Goal: Task Accomplishment & Management: Use online tool/utility

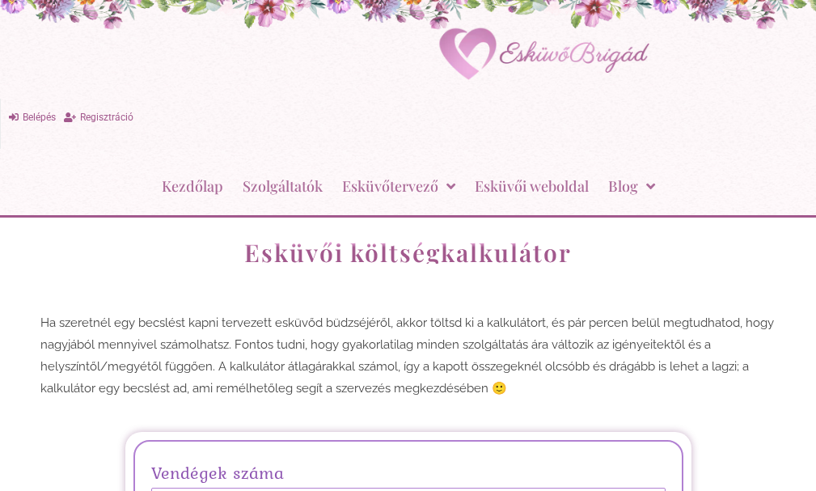
scroll to position [243, 0]
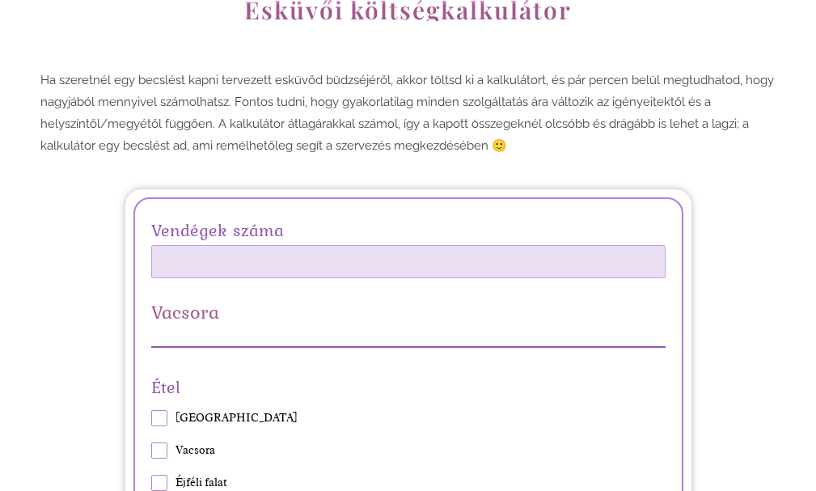
click at [328, 257] on input "Vendégek száma" at bounding box center [408, 261] width 515 height 33
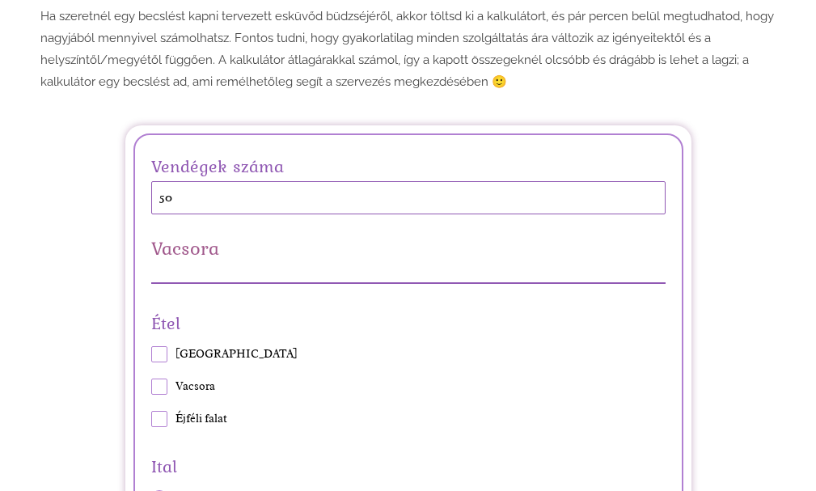
scroll to position [405, 0]
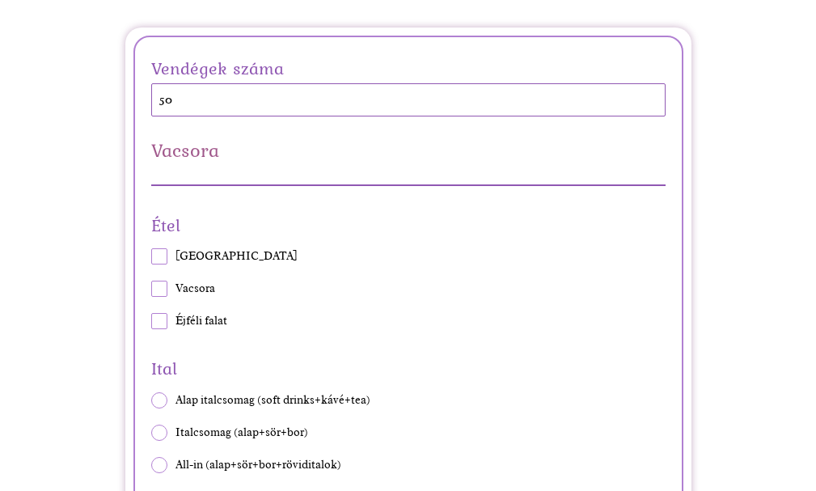
type input "50"
click at [199, 255] on span "[GEOGRAPHIC_DATA]" at bounding box center [237, 256] width 122 height 16
click at [151, 257] on input "[GEOGRAPHIC_DATA]" at bounding box center [151, 257] width 1 height 1
checkbox input "true"
click at [164, 291] on span at bounding box center [159, 289] width 16 height 16
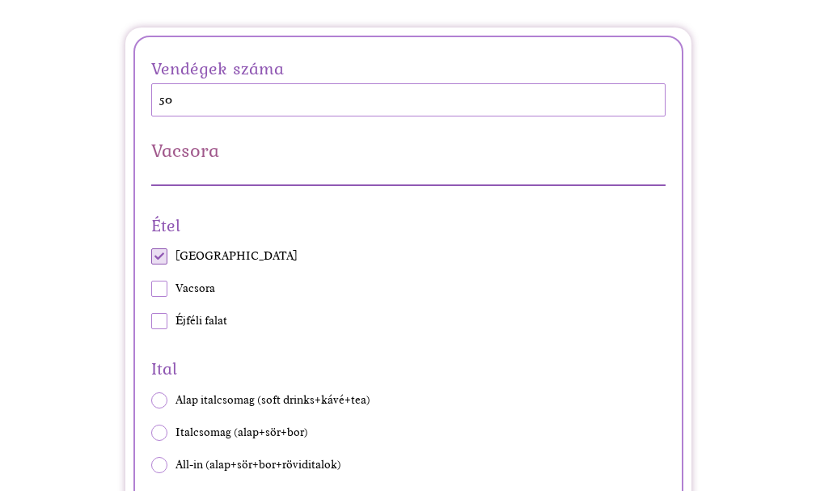
click at [151, 290] on input "Vacsora" at bounding box center [151, 289] width 1 height 1
checkbox input "true"
click at [159, 324] on span at bounding box center [159, 321] width 16 height 16
click at [151, 322] on input "Éjféli falat" at bounding box center [151, 321] width 1 height 1
checkbox input "true"
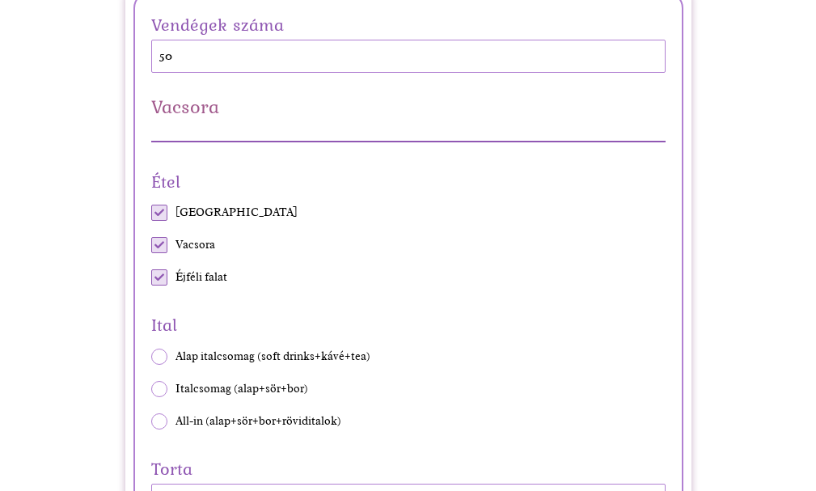
scroll to position [486, 0]
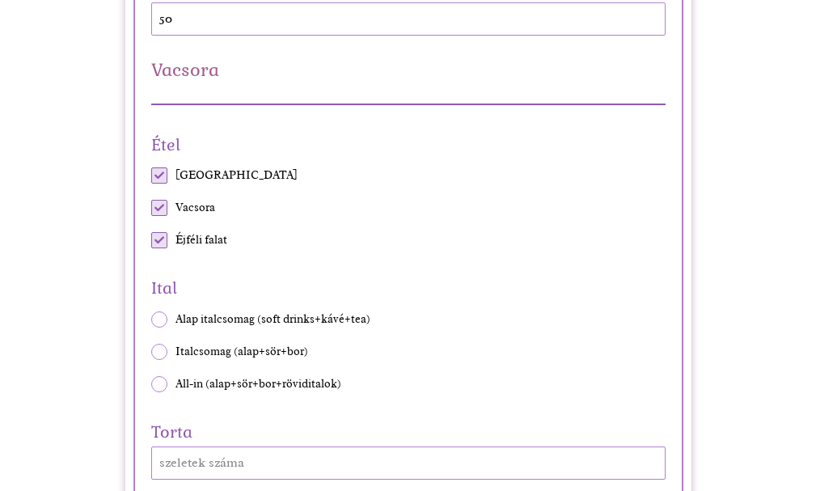
click at [155, 384] on span at bounding box center [159, 384] width 16 height 16
click at [151, 384] on input "All-in (alap+sör+bor+röviditalok)" at bounding box center [151, 384] width 1 height 1
radio input "true"
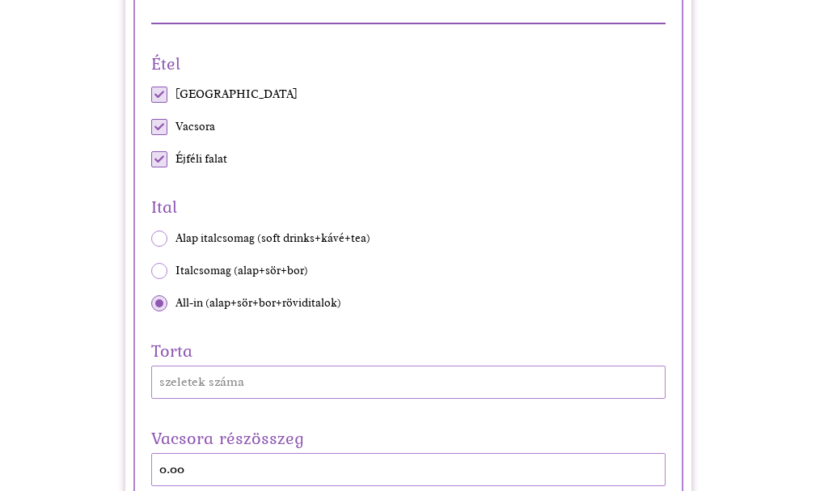
scroll to position [647, 0]
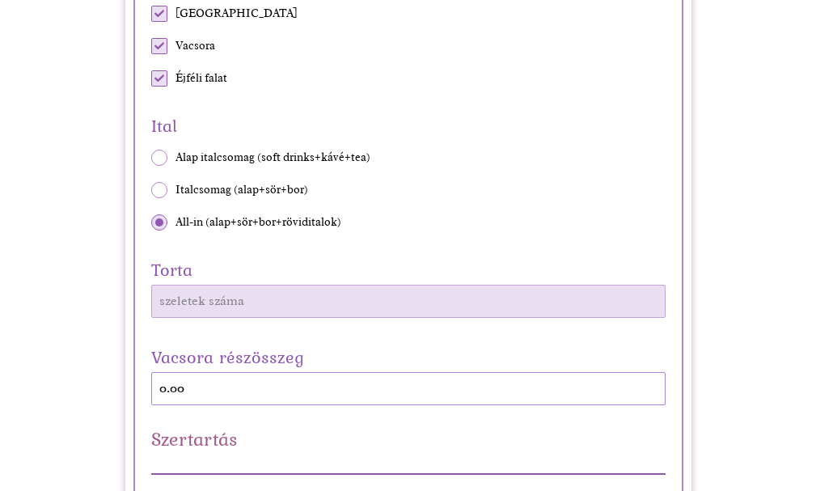
click at [338, 307] on input "Torta" at bounding box center [408, 301] width 515 height 33
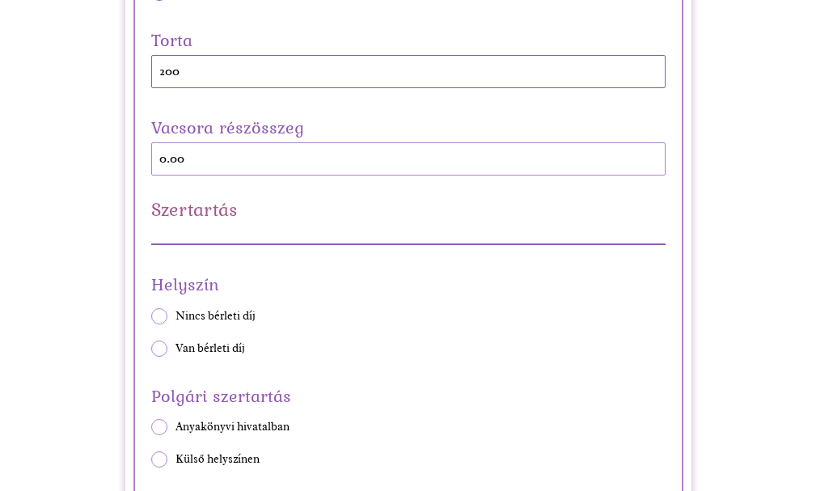
scroll to position [890, 0]
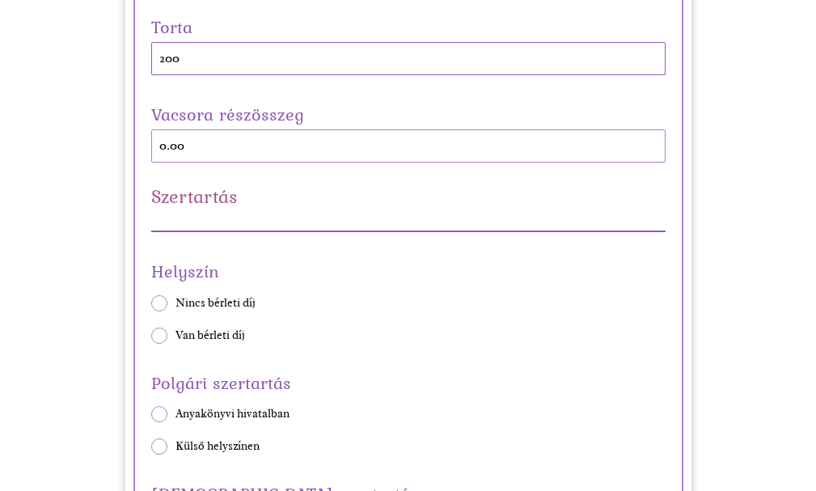
type input "200"
click at [230, 303] on div "Helyszín Nincs bérleti díj Van bérleti díj" at bounding box center [408, 300] width 515 height 87
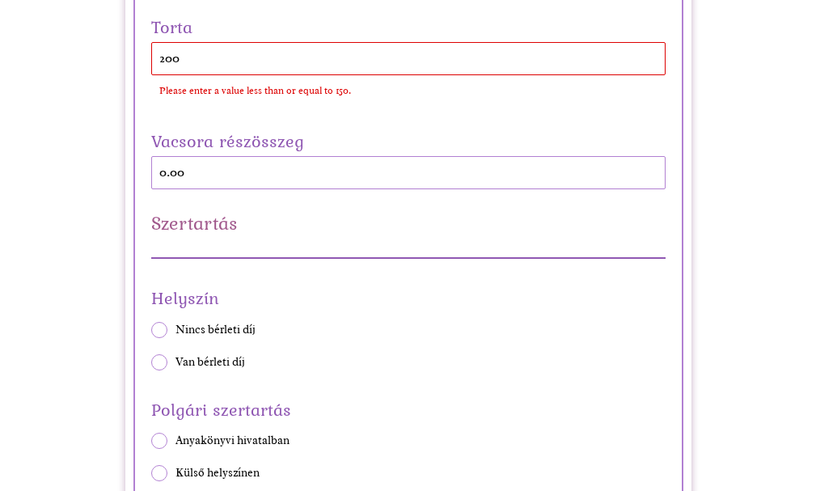
click at [165, 328] on span at bounding box center [159, 330] width 16 height 16
click at [151, 329] on input "Nincs bérleti díj" at bounding box center [151, 329] width 1 height 1
radio input "true"
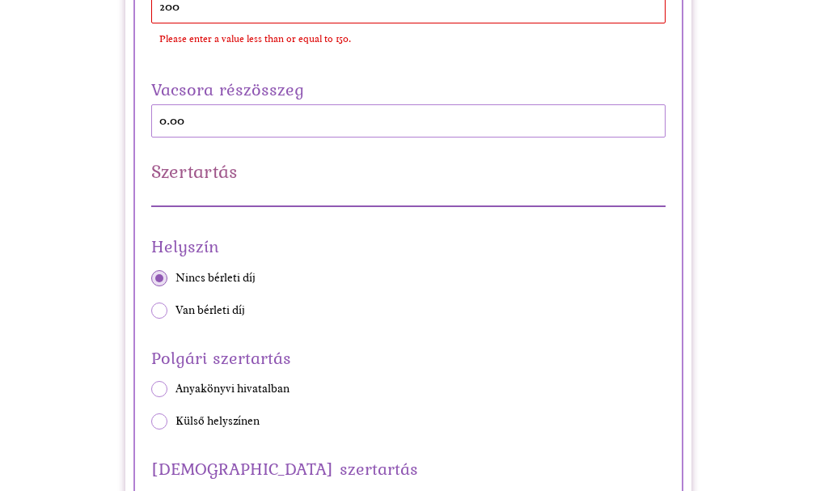
scroll to position [971, 0]
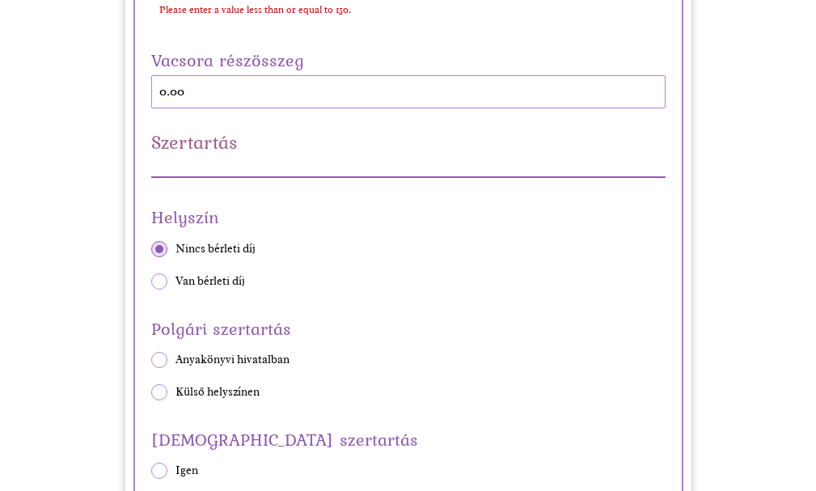
click at [160, 362] on span at bounding box center [159, 360] width 16 height 16
click at [151, 360] on input "Anyakönyvi hivatalban" at bounding box center [151, 359] width 1 height 1
radio input "true"
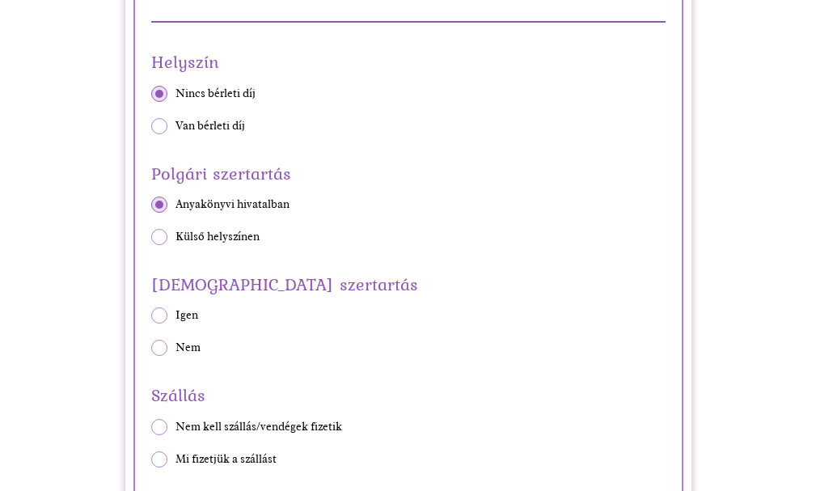
scroll to position [1133, 0]
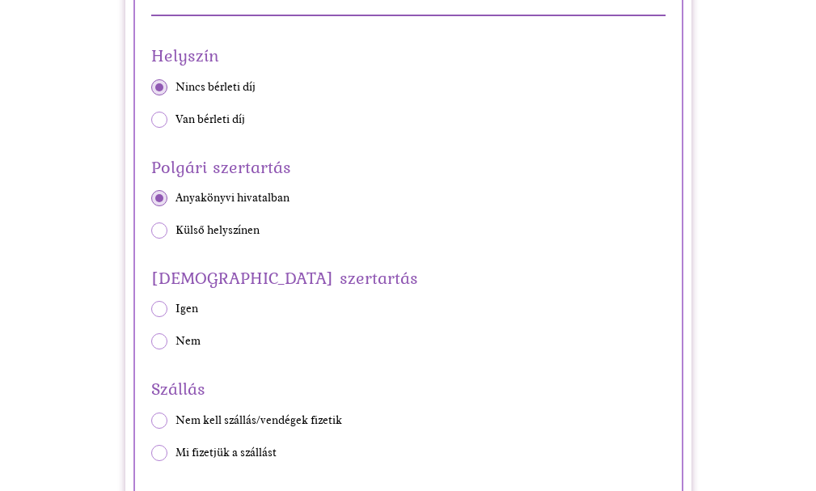
click at [155, 344] on span at bounding box center [159, 341] width 16 height 16
click at [151, 342] on input "Nem" at bounding box center [151, 341] width 1 height 1
radio input "true"
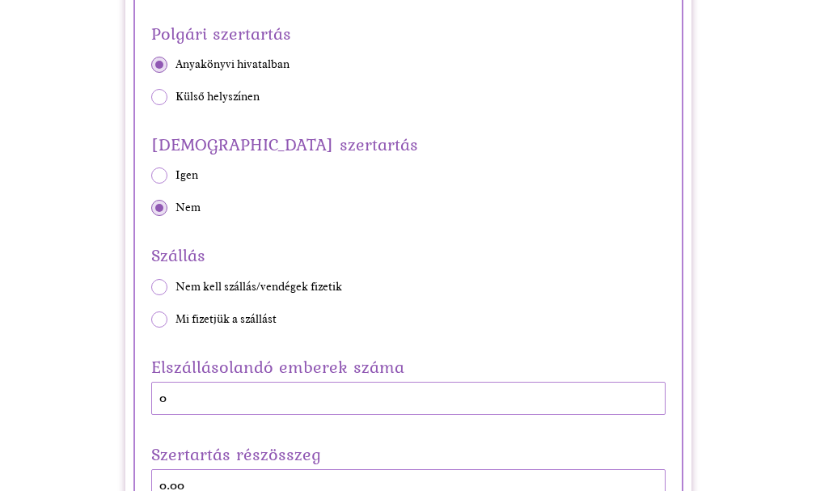
scroll to position [1295, 0]
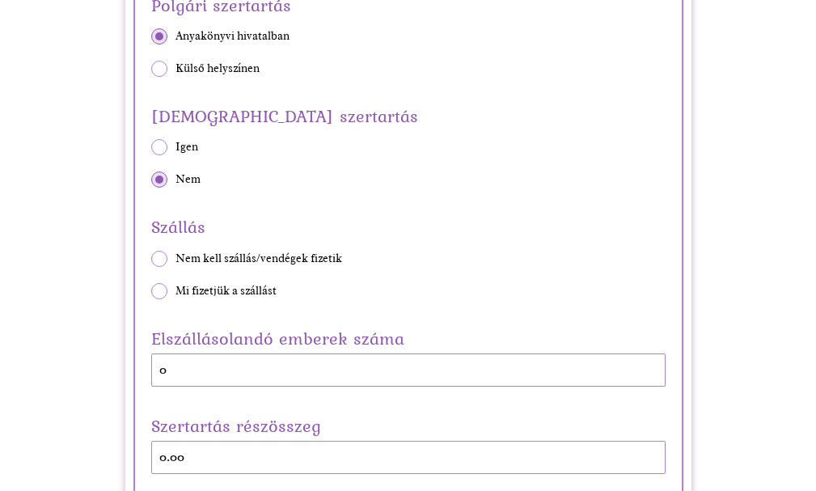
click at [158, 256] on span at bounding box center [159, 259] width 16 height 16
click at [151, 258] on input "Nem kell szállás/vendégek fizetik" at bounding box center [151, 258] width 1 height 1
radio input "true"
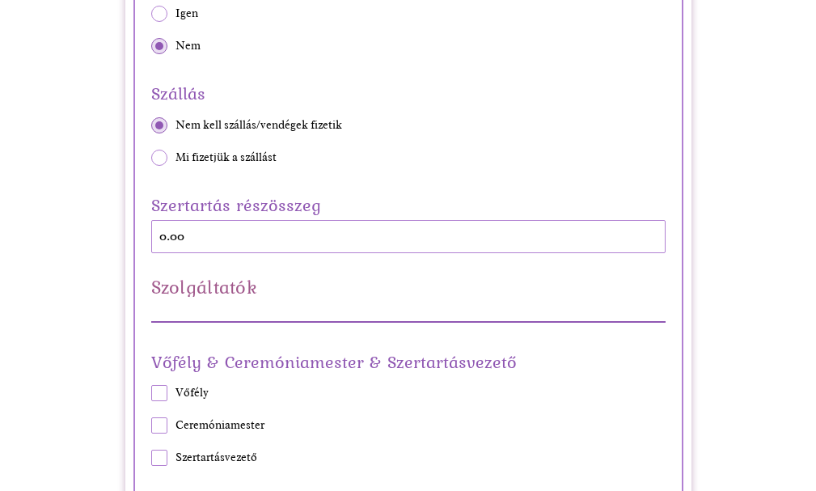
scroll to position [1457, 0]
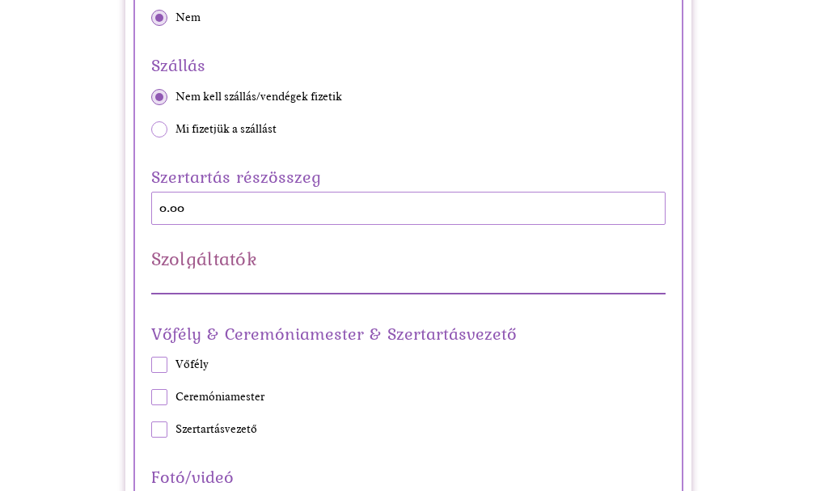
click at [314, 206] on div "Szertartás részösszeg 0.00" at bounding box center [408, 193] width 515 height 63
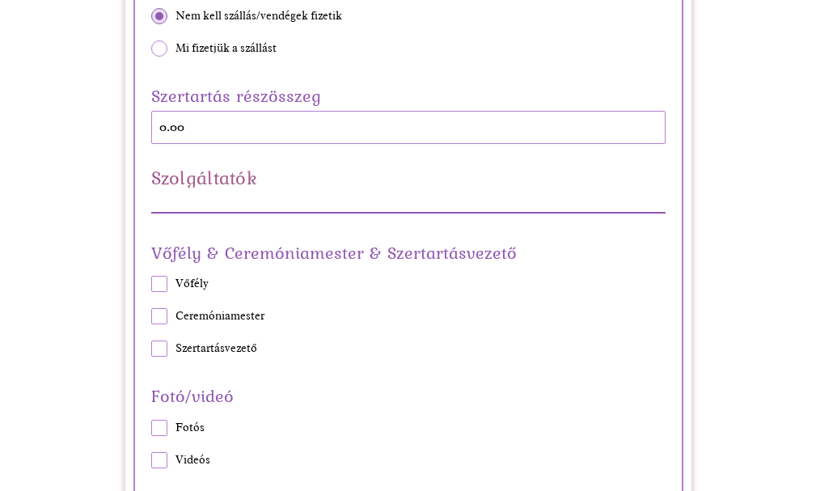
click at [160, 283] on span at bounding box center [159, 284] width 16 height 16
click at [151, 284] on input "Vőfély" at bounding box center [151, 284] width 1 height 1
checkbox input "true"
click at [157, 349] on span at bounding box center [159, 349] width 16 height 16
click at [151, 349] on input "Szertartásvezető" at bounding box center [151, 349] width 1 height 1
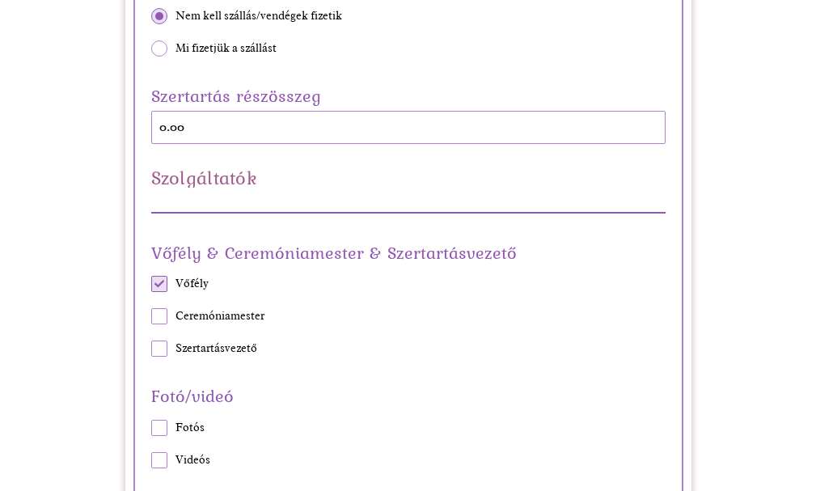
checkbox input "true"
click at [164, 308] on span at bounding box center [159, 316] width 16 height 16
click at [151, 316] on input "Ceremóniamester" at bounding box center [151, 316] width 1 height 1
checkbox input "true"
click at [158, 433] on span at bounding box center [159, 428] width 16 height 16
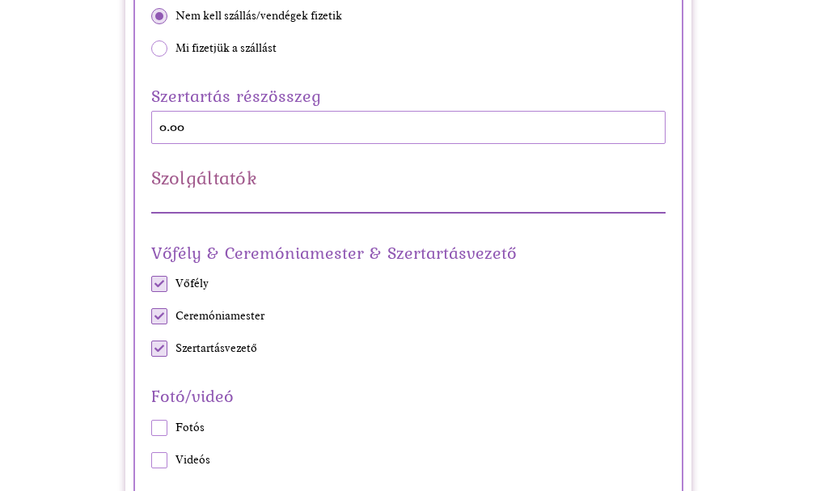
click at [151, 428] on input "Fotós" at bounding box center [151, 427] width 1 height 1
checkbox input "true"
click at [159, 460] on span at bounding box center [159, 460] width 16 height 16
click at [151, 460] on input "Videós" at bounding box center [151, 460] width 1 height 1
checkbox input "true"
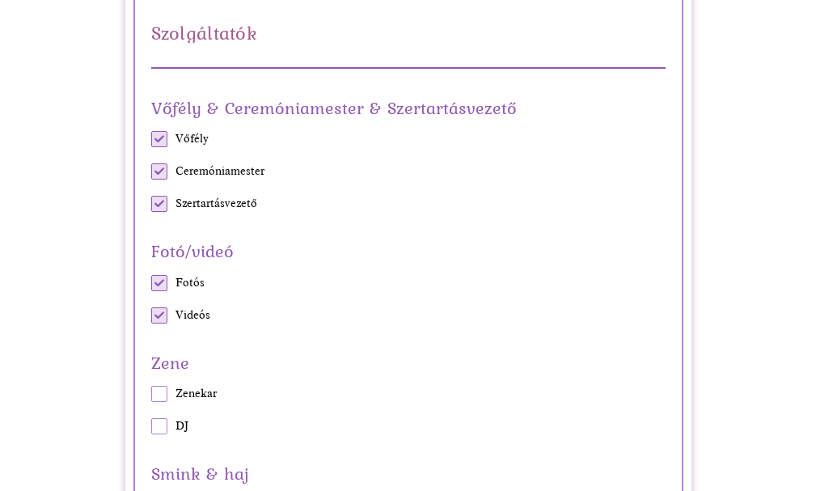
scroll to position [1699, 0]
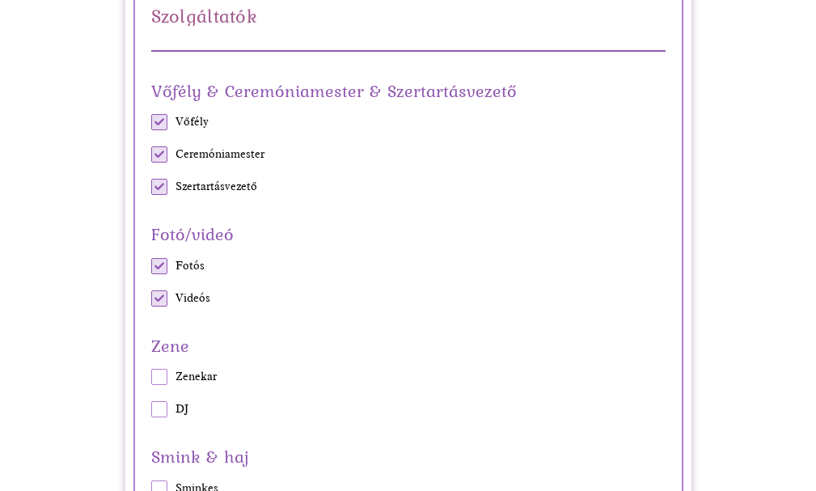
click at [155, 383] on span at bounding box center [159, 377] width 16 height 16
click at [151, 378] on input "Zenekar" at bounding box center [151, 377] width 1 height 1
checkbox input "true"
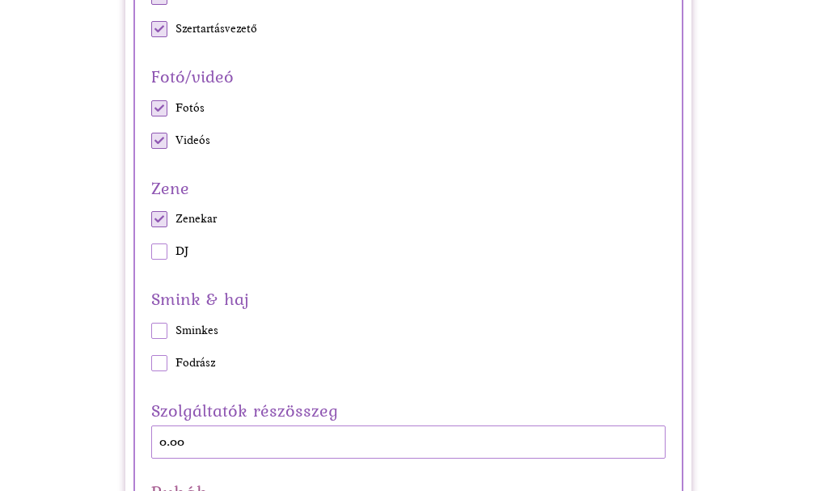
scroll to position [1861, 0]
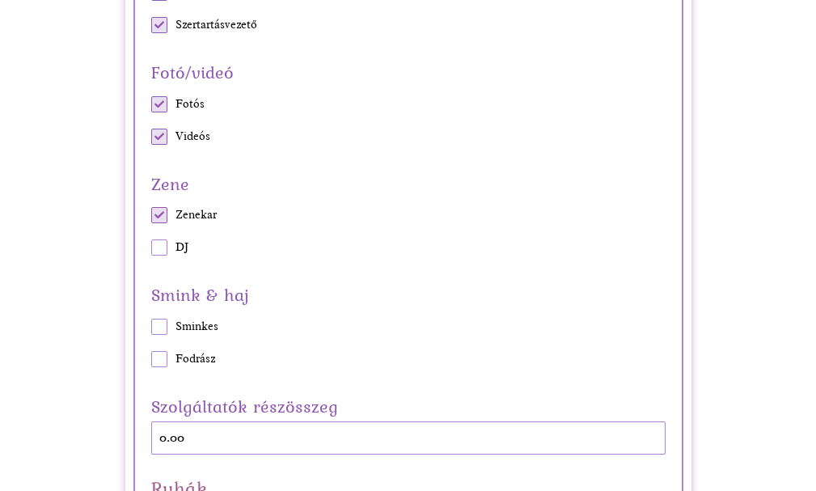
click at [159, 325] on span at bounding box center [159, 327] width 16 height 16
click at [151, 326] on input "Sminkes" at bounding box center [151, 326] width 1 height 1
checkbox input "true"
click at [159, 361] on span at bounding box center [159, 359] width 16 height 16
click at [151, 359] on input "Fodrász" at bounding box center [151, 358] width 1 height 1
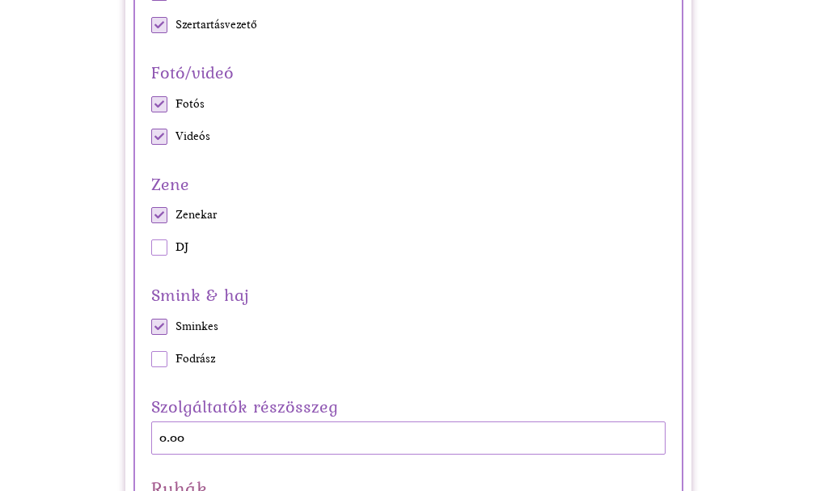
checkbox input "true"
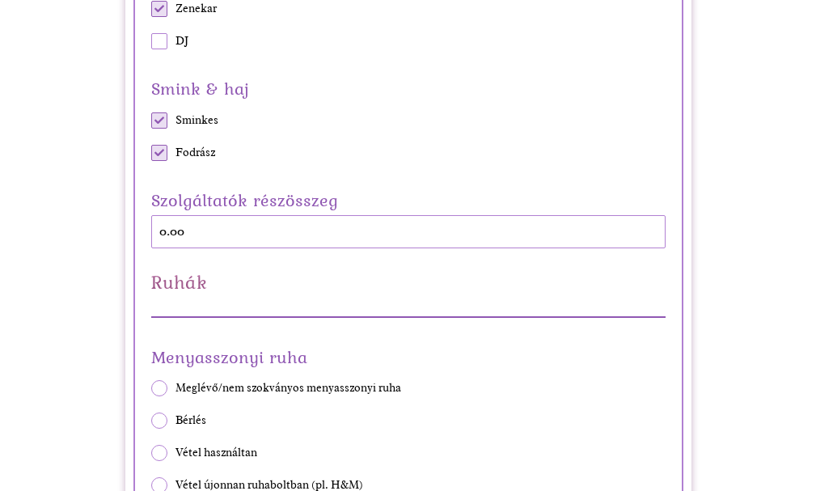
scroll to position [2104, 0]
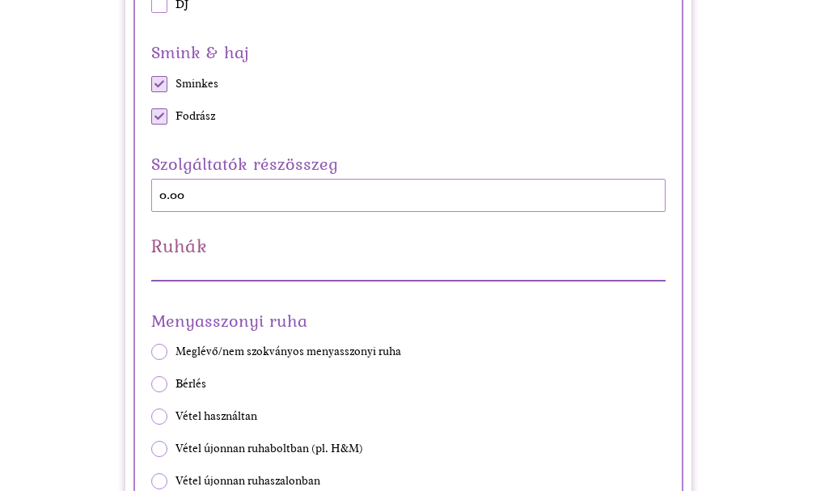
click at [151, 383] on div "Menyasszonyi ruha Meglévő/nem szokványos menyasszonyi ruha Bérlés Vétel használ…" at bounding box center [408, 430] width 515 height 248
click at [155, 384] on span at bounding box center [159, 384] width 16 height 16
click at [151, 384] on input "Bérlés" at bounding box center [151, 384] width 1 height 1
radio input "true"
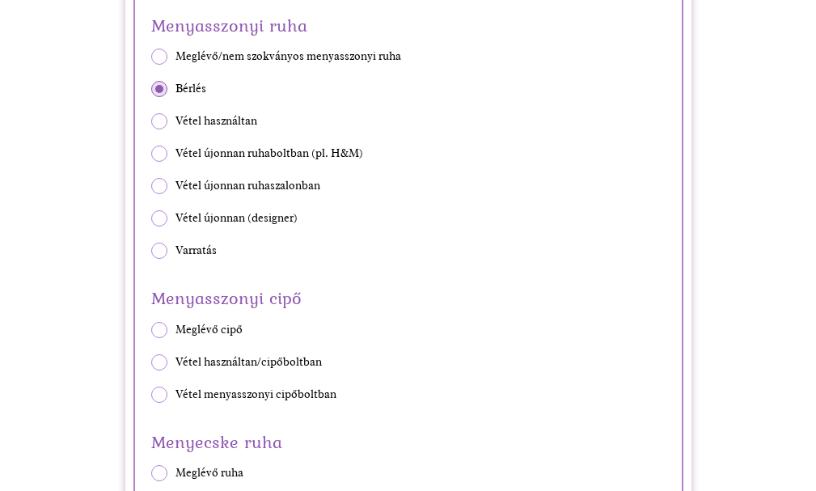
scroll to position [2428, 0]
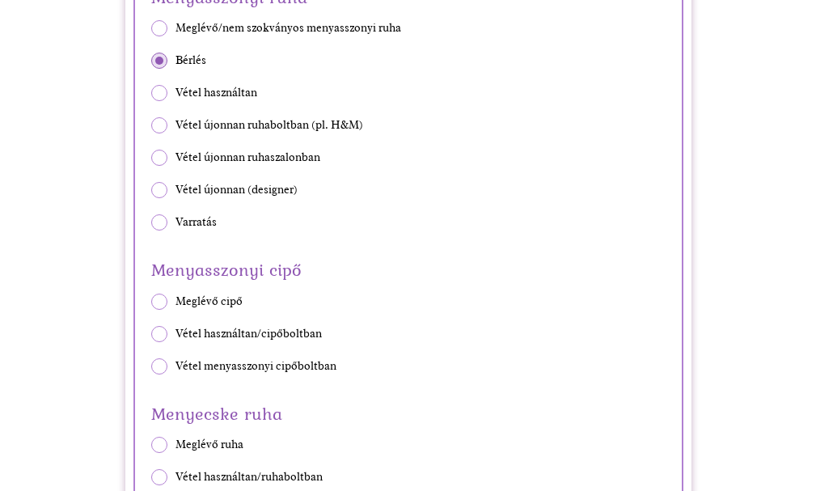
click at [161, 335] on span at bounding box center [159, 334] width 16 height 16
click at [151, 334] on input "Vétel használtan/cipőboltban" at bounding box center [151, 333] width 1 height 1
radio input "true"
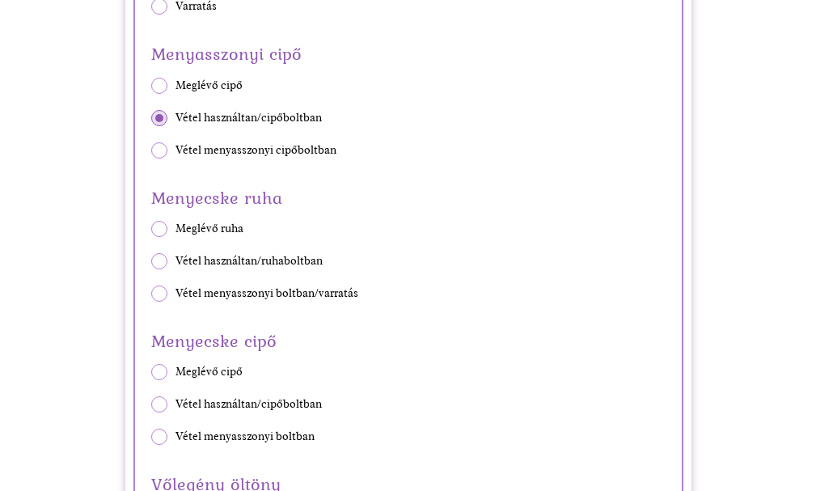
scroll to position [2670, 0]
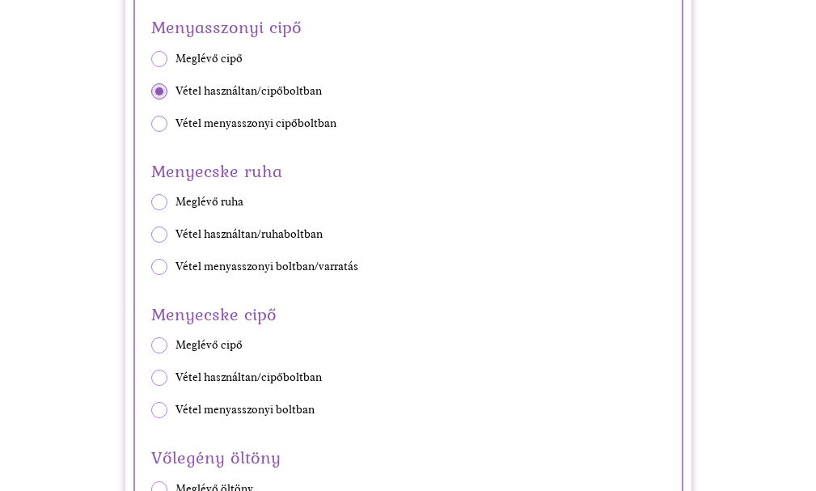
click at [153, 233] on span at bounding box center [159, 235] width 16 height 16
click at [151, 235] on input "Vétel használtan/ruhaboltban" at bounding box center [151, 235] width 1 height 1
radio input "true"
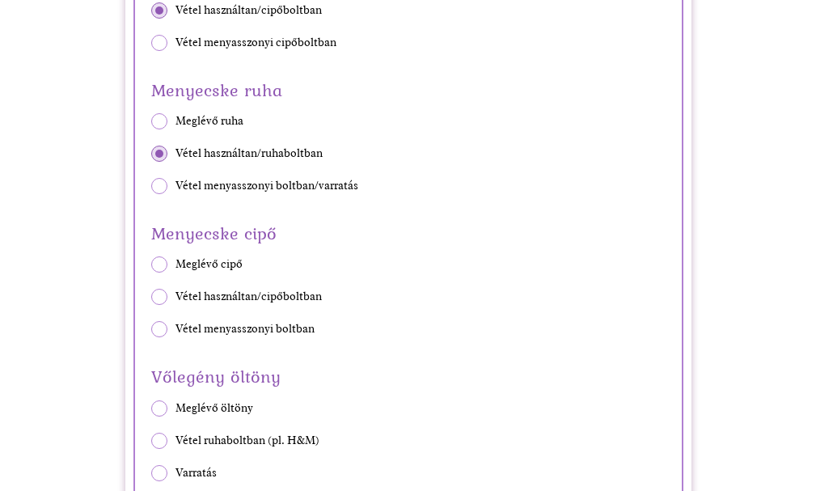
scroll to position [2832, 0]
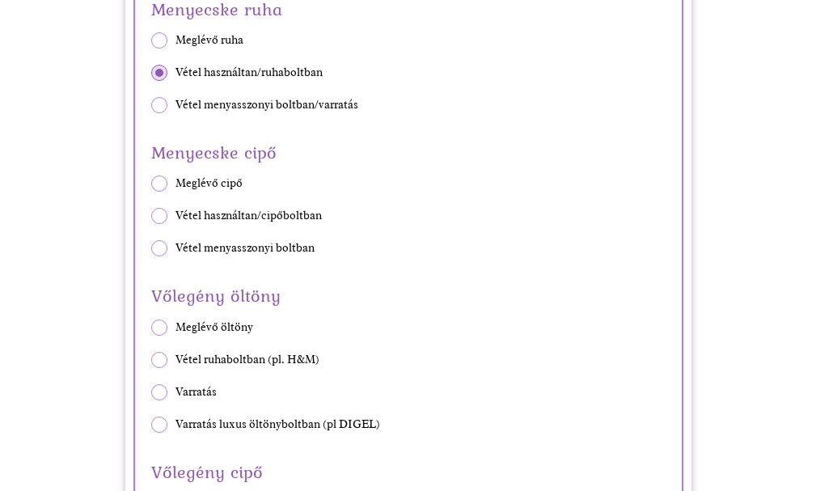
click at [160, 218] on span at bounding box center [159, 216] width 16 height 16
click at [151, 217] on input "Vétel használtan/cipőboltban" at bounding box center [151, 216] width 1 height 1
radio input "true"
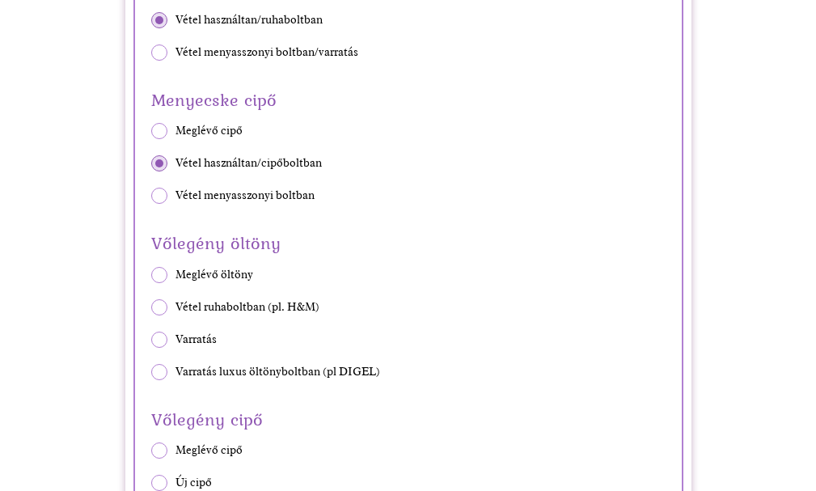
scroll to position [2913, 0]
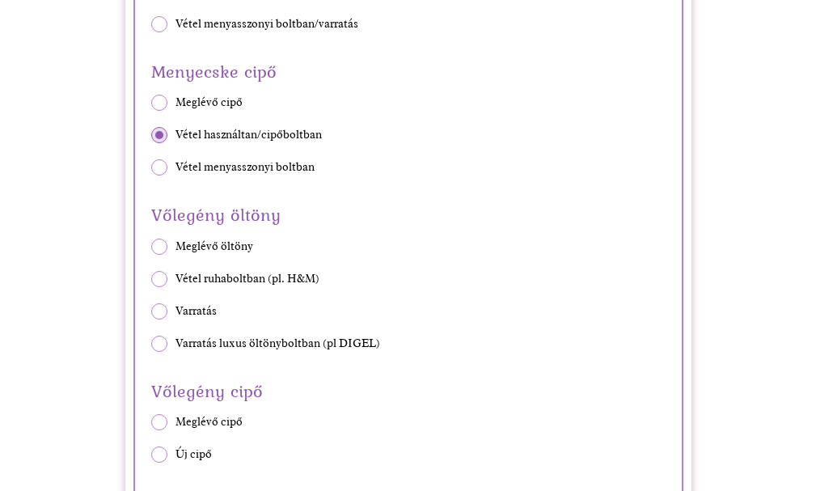
click at [156, 278] on span at bounding box center [159, 279] width 16 height 16
click at [151, 278] on input "Vétel ruhaboltban (pl. H&M)" at bounding box center [151, 278] width 1 height 1
radio input "true"
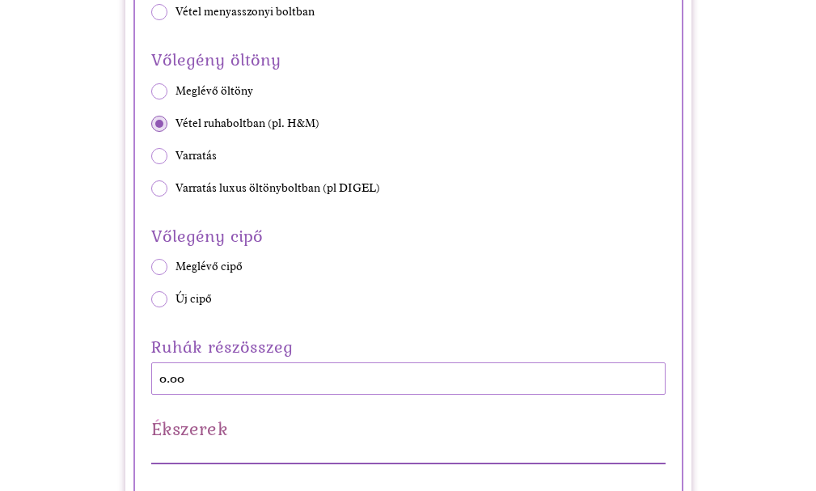
scroll to position [3075, 0]
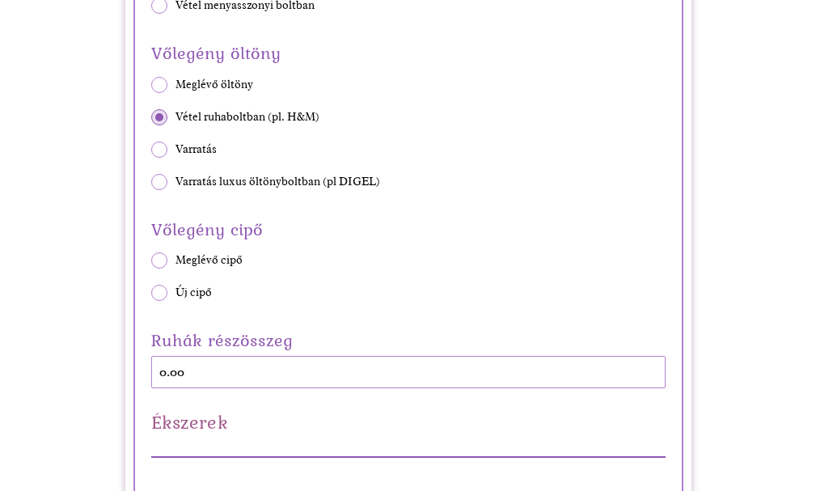
click at [159, 301] on span at bounding box center [159, 293] width 16 height 16
click at [151, 294] on input "Új cipő" at bounding box center [151, 293] width 1 height 1
radio input "true"
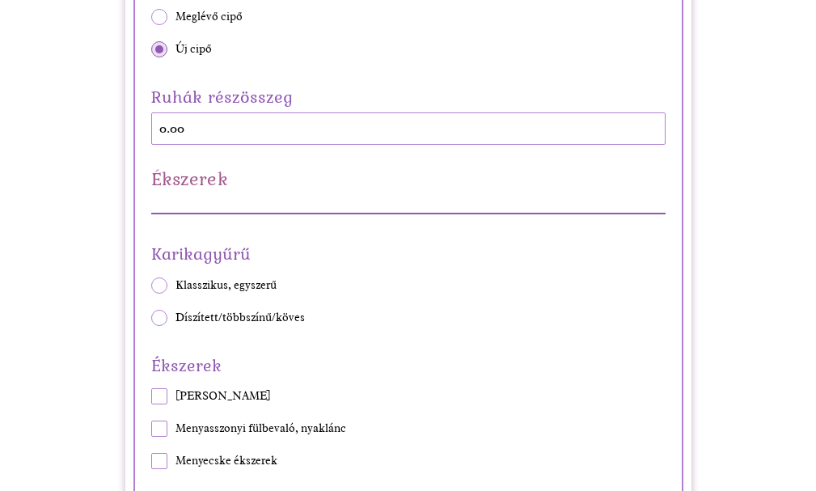
scroll to position [3318, 0]
click at [161, 282] on span at bounding box center [159, 286] width 16 height 16
click at [151, 286] on input "Klasszikus, egyszerű" at bounding box center [151, 286] width 1 height 1
radio input "true"
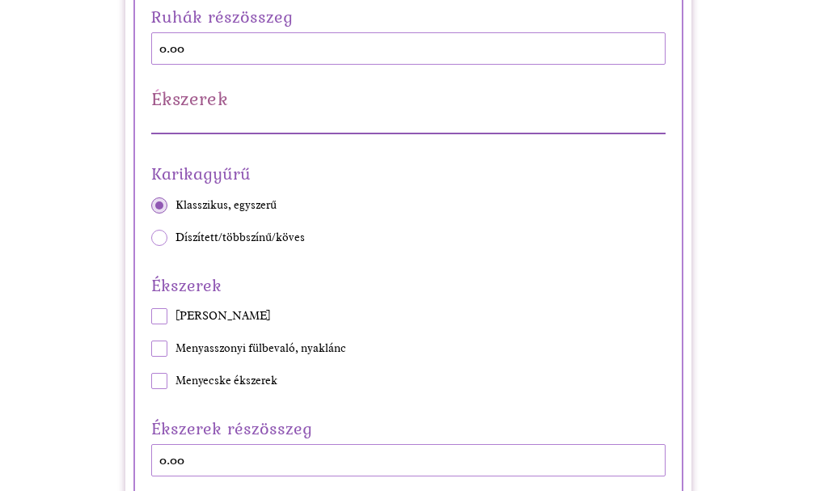
scroll to position [3480, 0]
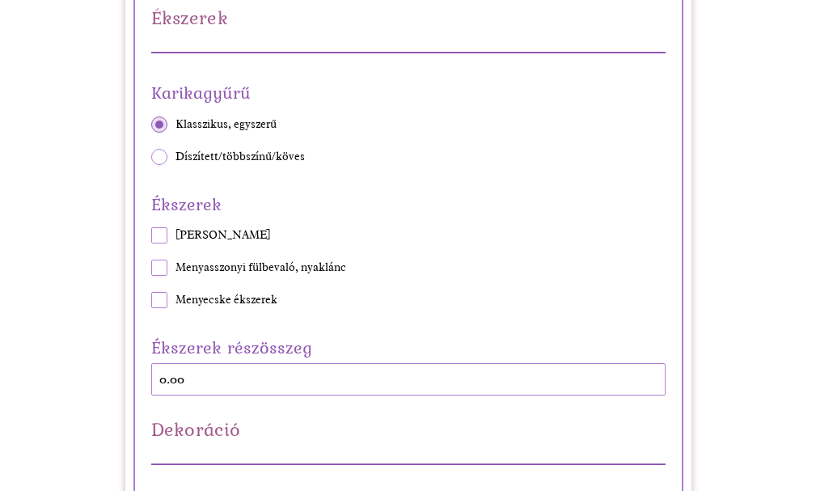
click at [160, 274] on span at bounding box center [159, 268] width 16 height 16
click at [151, 269] on input "Menyasszonyi fülbevaló, nyaklánc" at bounding box center [151, 268] width 1 height 1
checkbox input "true"
click at [161, 236] on span at bounding box center [159, 235] width 16 height 16
click at [151, 236] on input "[PERSON_NAME]" at bounding box center [151, 235] width 1 height 1
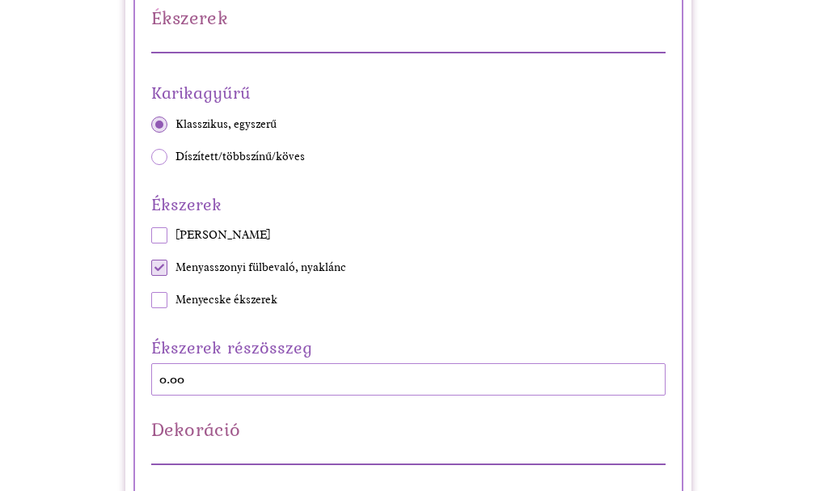
checkbox input "true"
click at [152, 299] on span at bounding box center [159, 300] width 16 height 16
click at [151, 300] on input "Menyecske ékszerek" at bounding box center [151, 300] width 1 height 1
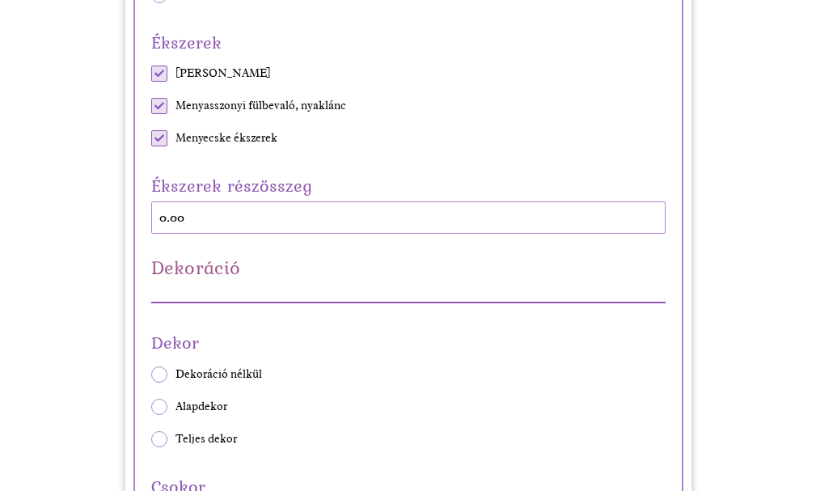
scroll to position [3722, 0]
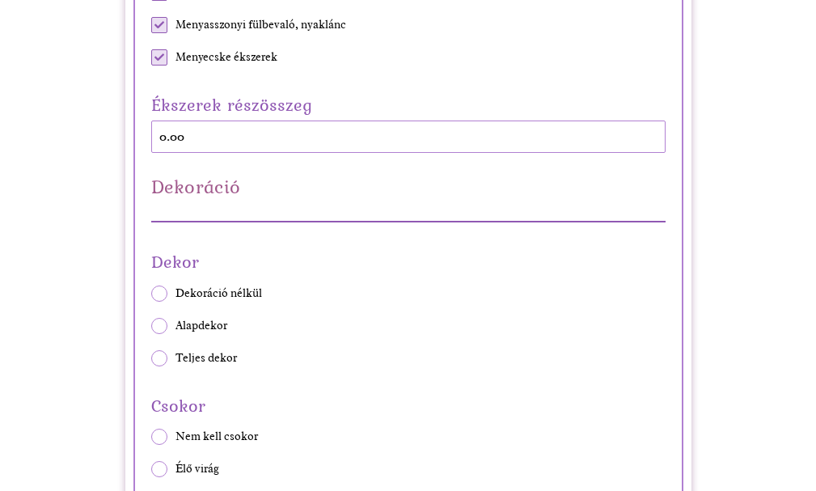
click at [155, 61] on span at bounding box center [159, 57] width 16 height 16
click at [151, 58] on input "Menyecske ékszerek" at bounding box center [151, 57] width 1 height 1
checkbox input "false"
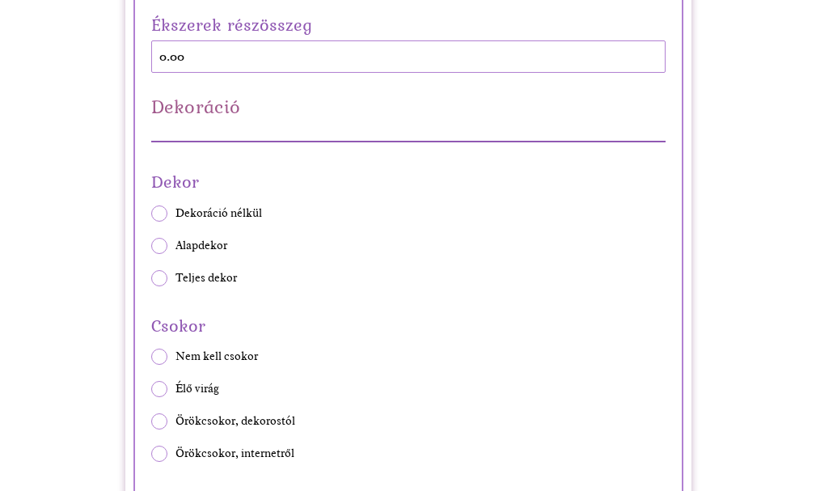
scroll to position [3803, 0]
click at [164, 242] on span at bounding box center [159, 245] width 16 height 16
click at [151, 244] on input "Alapdekor" at bounding box center [151, 244] width 1 height 1
radio input "true"
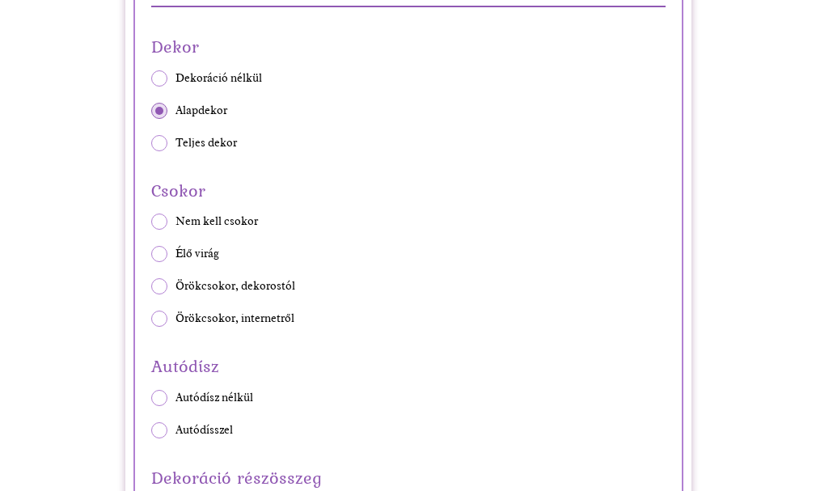
scroll to position [3965, 0]
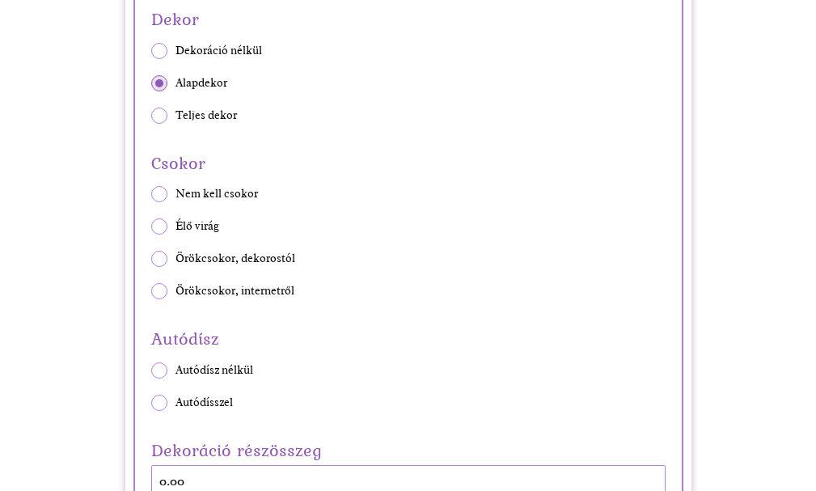
click at [155, 252] on span at bounding box center [159, 259] width 16 height 16
click at [151, 259] on input "Örökcsokor, dekorostól" at bounding box center [151, 259] width 1 height 1
radio input "true"
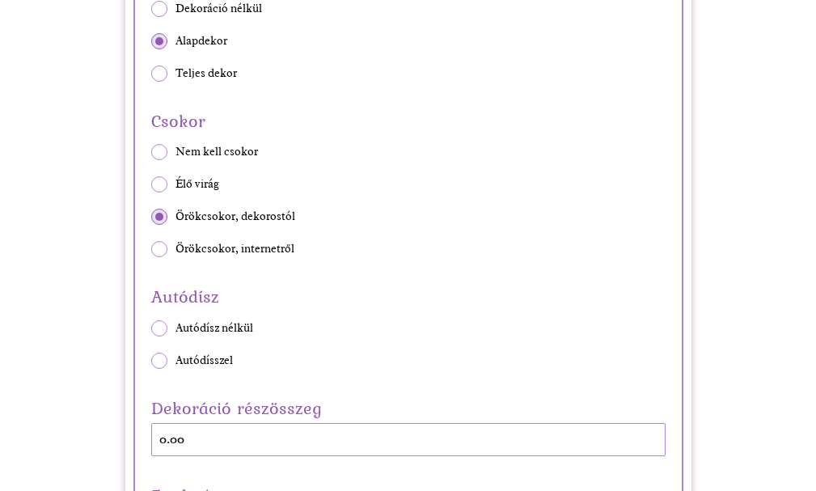
scroll to position [4046, 0]
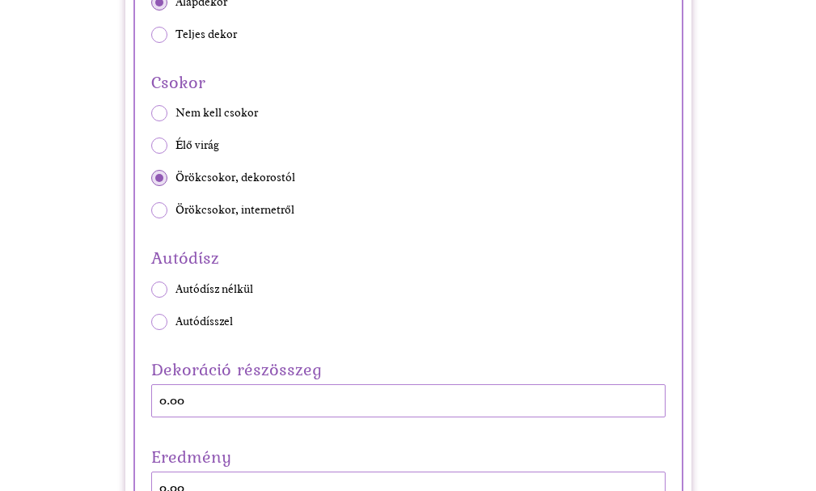
click at [162, 324] on span at bounding box center [159, 322] width 16 height 16
click at [151, 322] on input "Autódísszel" at bounding box center [151, 321] width 1 height 1
radio input "true"
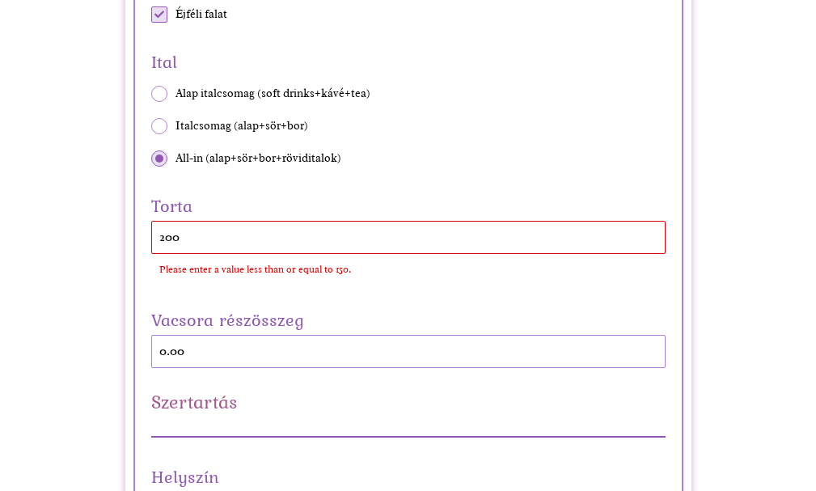
scroll to position [809, 0]
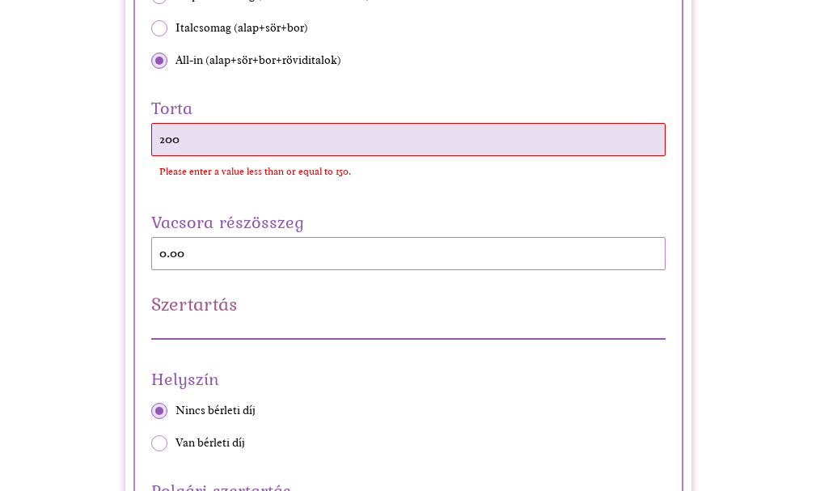
click at [259, 140] on input "200" at bounding box center [408, 139] width 515 height 33
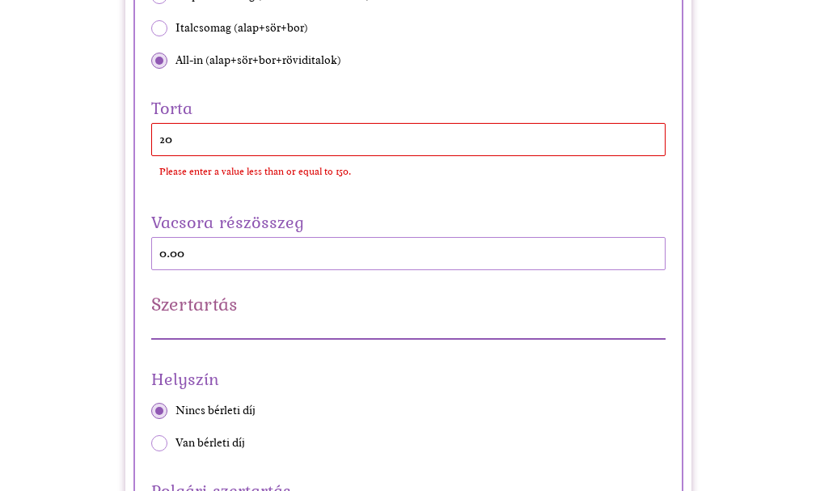
type input "2"
type input "50"
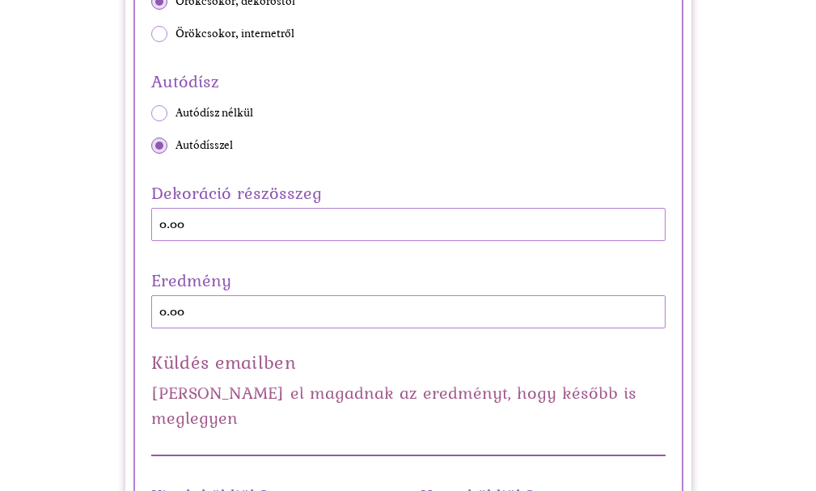
scroll to position [4046, 0]
